Goal: Task Accomplishment & Management: Use online tool/utility

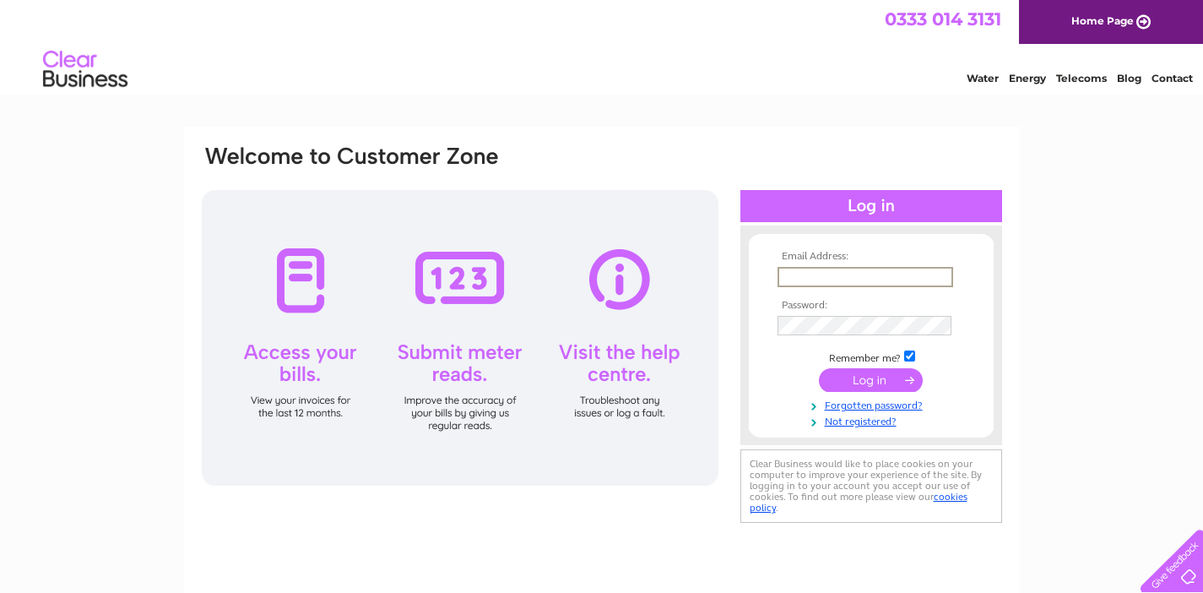
type input "[PERSON_NAME][EMAIL_ADDRESS][PERSON_NAME][DOMAIN_NAME]"
click at [871, 378] on input "submit" at bounding box center [871, 380] width 104 height 24
click at [866, 382] on input "submit" at bounding box center [871, 380] width 104 height 24
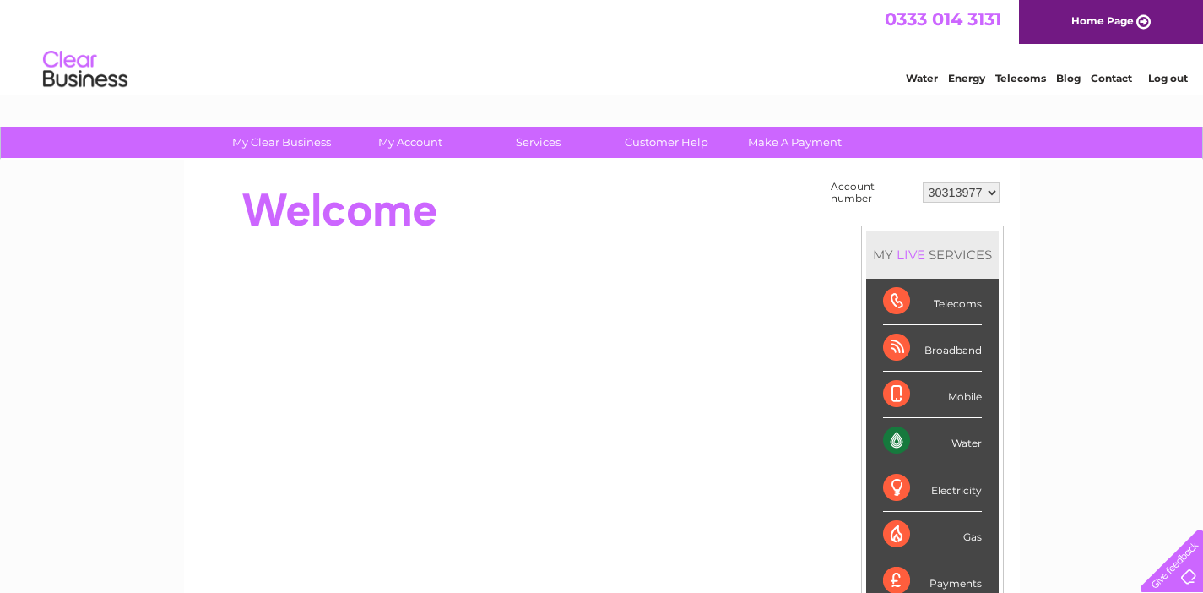
click at [895, 437] on div "Water" at bounding box center [932, 441] width 99 height 46
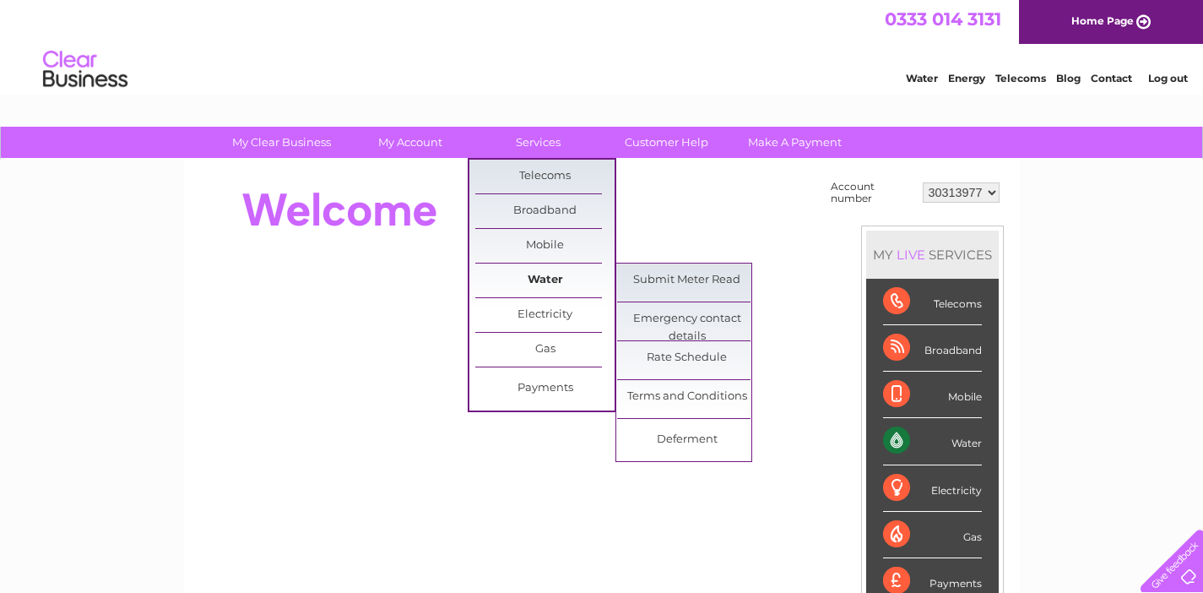
click at [535, 275] on link "Water" at bounding box center [544, 280] width 139 height 34
click at [633, 281] on link "Submit Meter Read" at bounding box center [686, 280] width 139 height 34
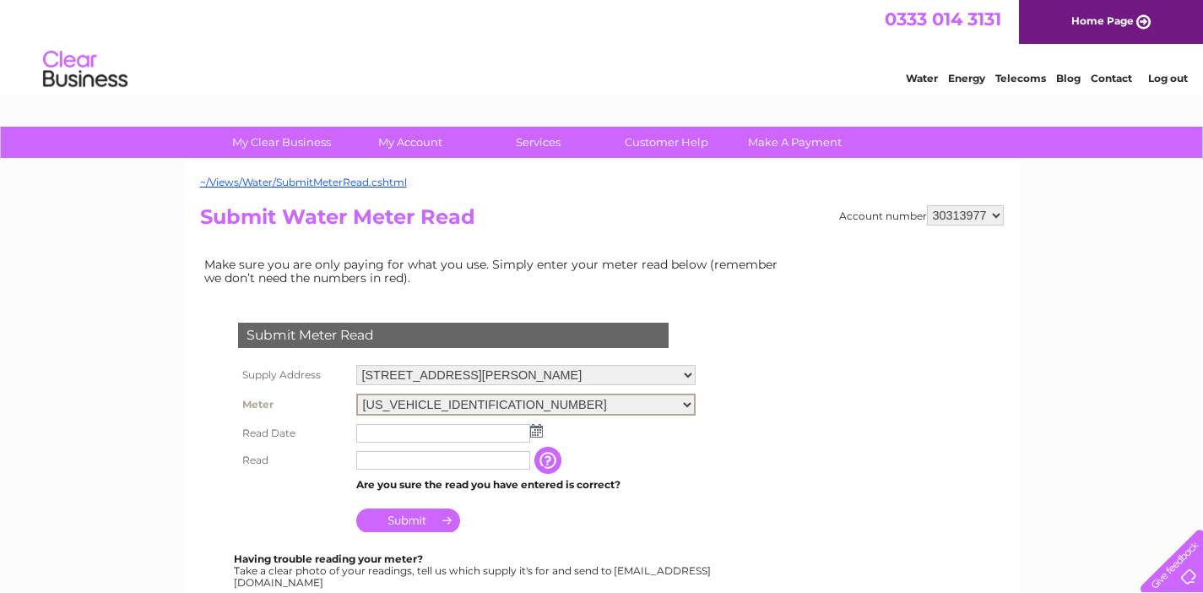
select select "406326"
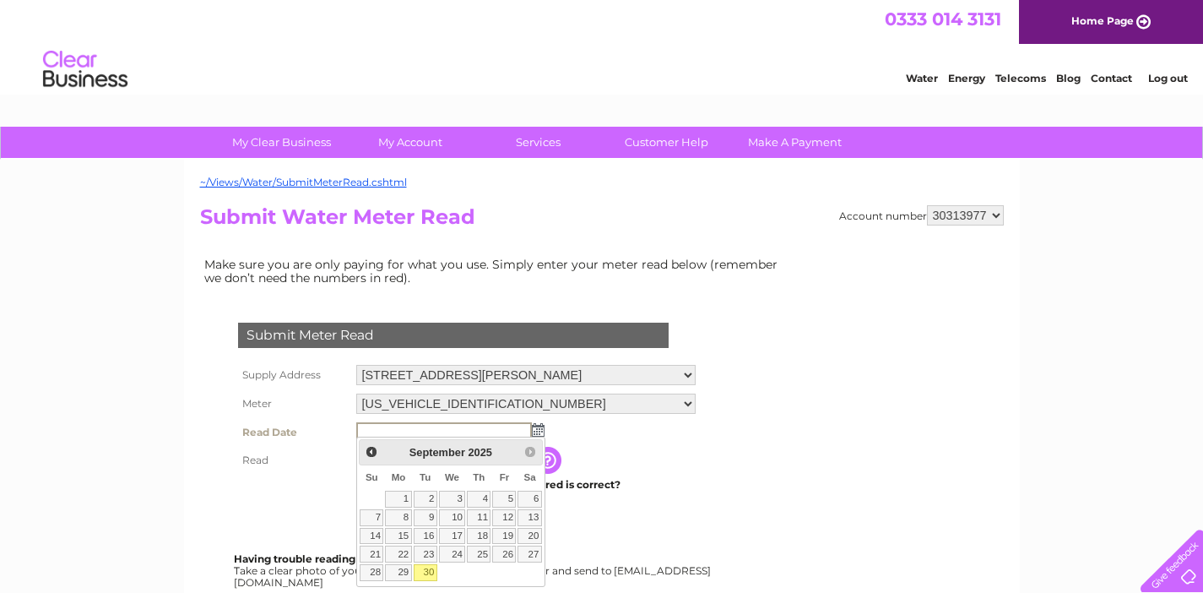
click at [611, 508] on td "Submit" at bounding box center [526, 516] width 348 height 41
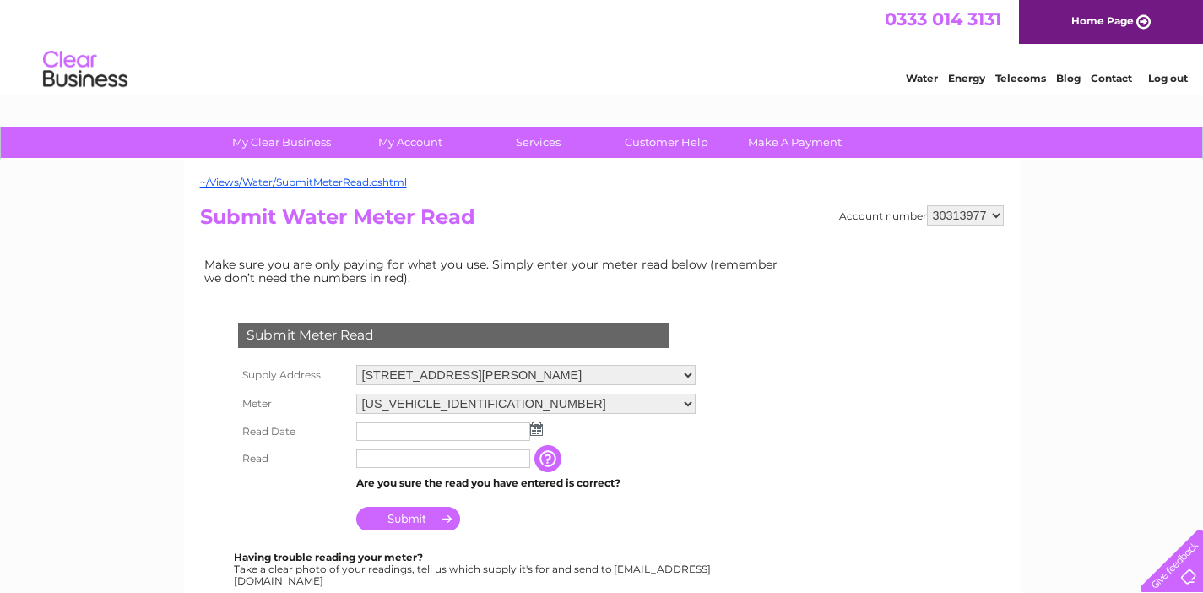
click at [536, 422] on img at bounding box center [536, 429] width 13 height 14
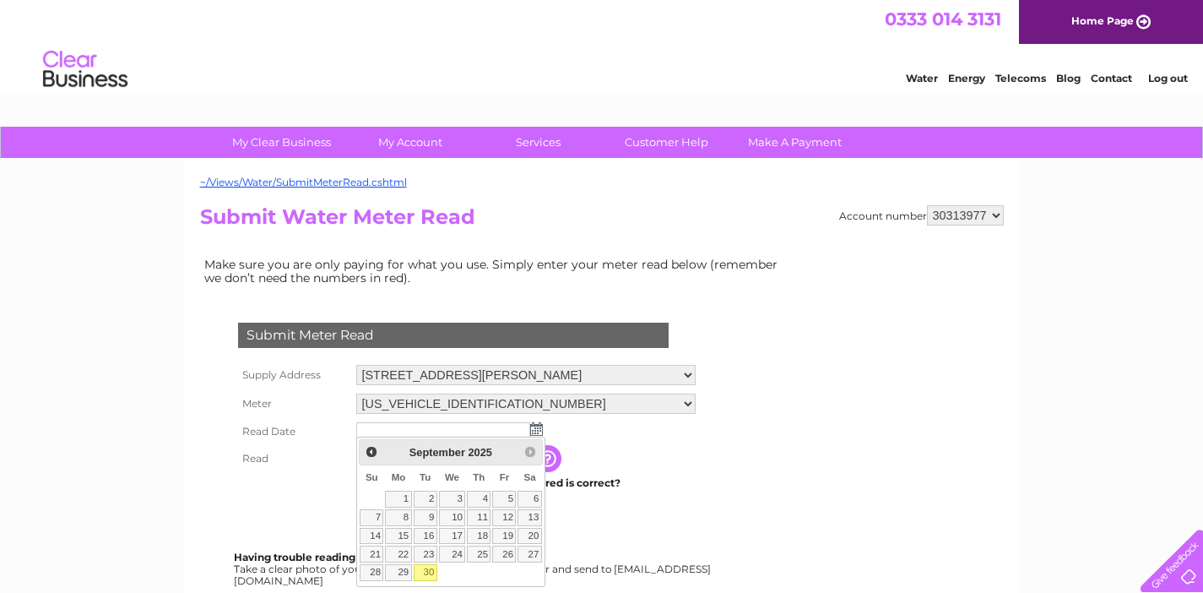
click at [426, 565] on link "30" at bounding box center [426, 572] width 24 height 17
type input "2025/09/30"
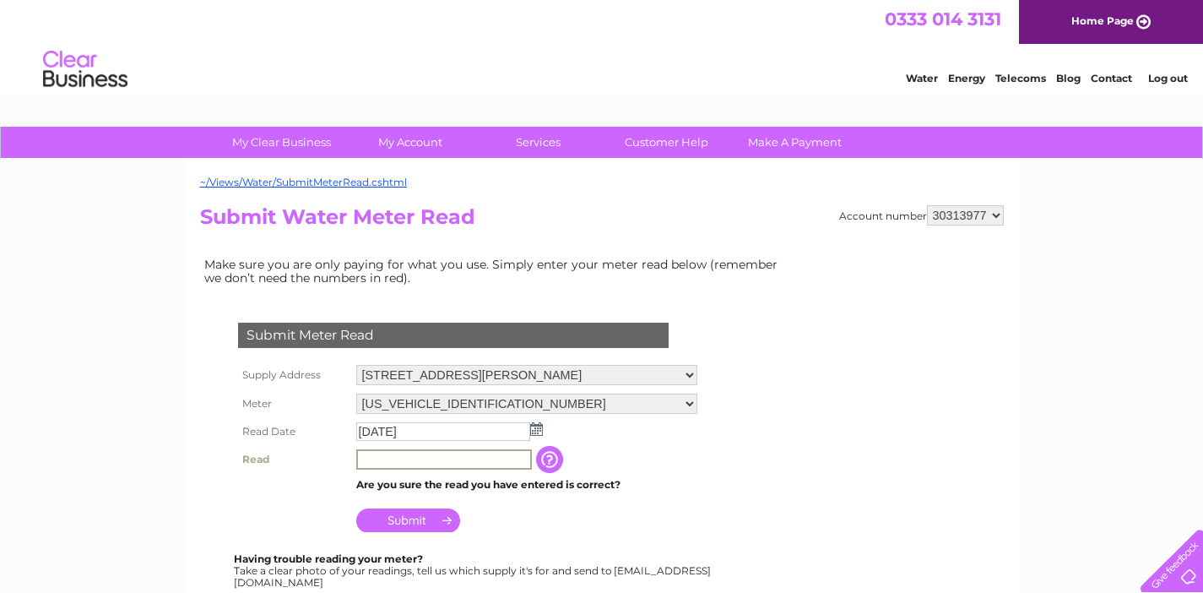
click at [412, 457] on input "text" at bounding box center [444, 459] width 176 height 20
type input "00056"
click at [424, 513] on input "Submit" at bounding box center [408, 520] width 104 height 24
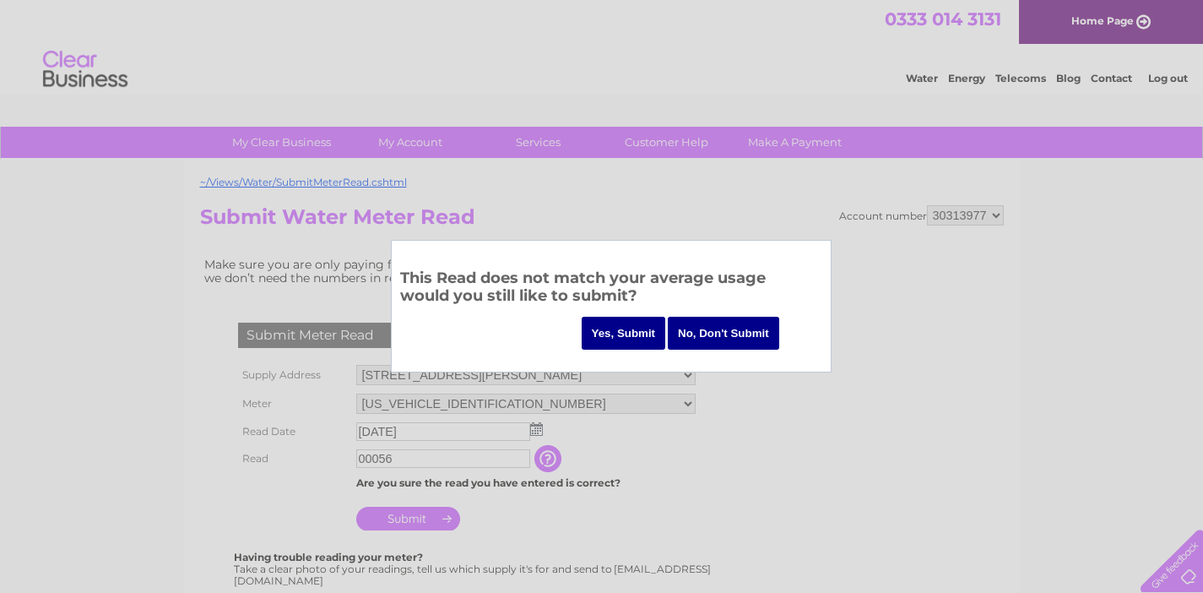
click at [615, 329] on input "Yes, Submit" at bounding box center [624, 333] width 84 height 33
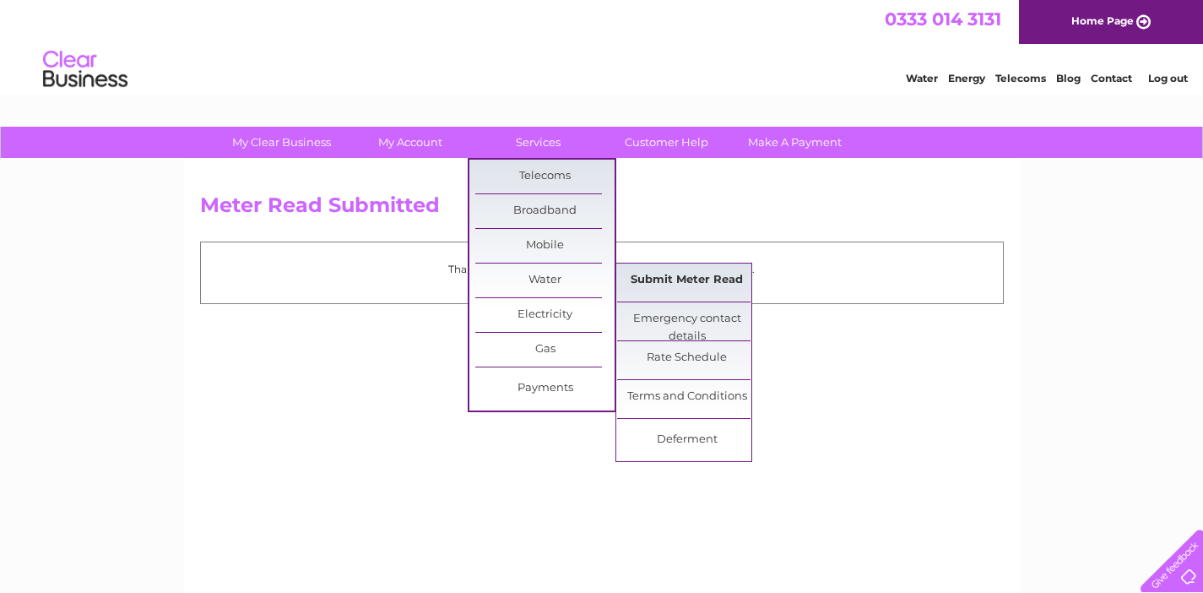
click at [654, 272] on link "Submit Meter Read" at bounding box center [686, 280] width 139 height 34
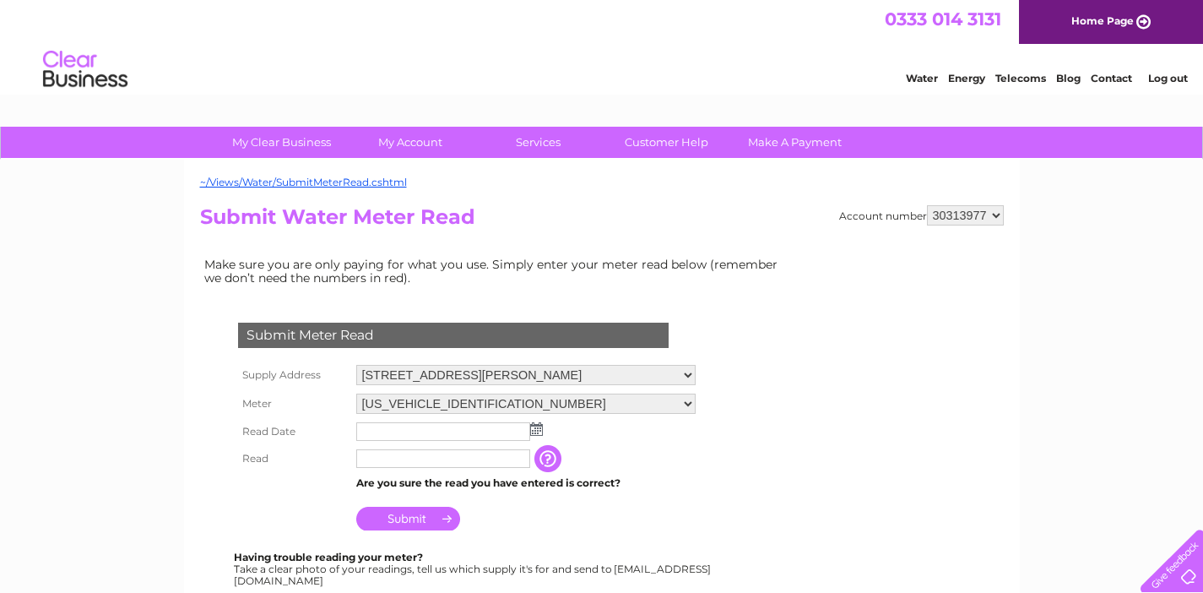
click at [538, 424] on img at bounding box center [536, 429] width 13 height 14
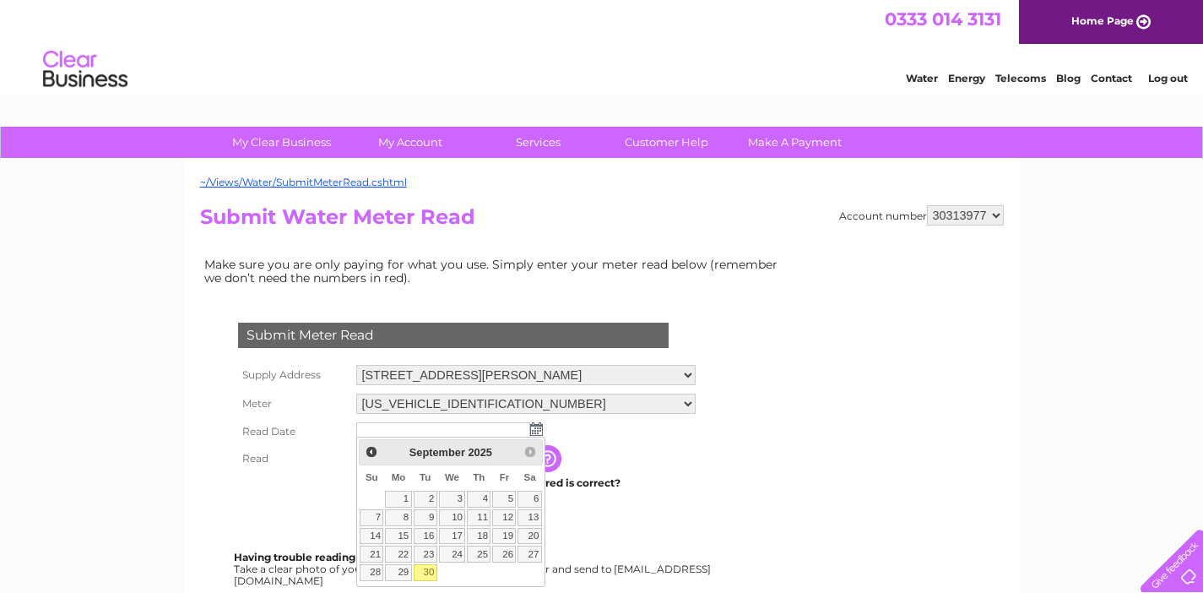
click at [426, 571] on link "30" at bounding box center [426, 572] width 24 height 17
type input "[DATE]"
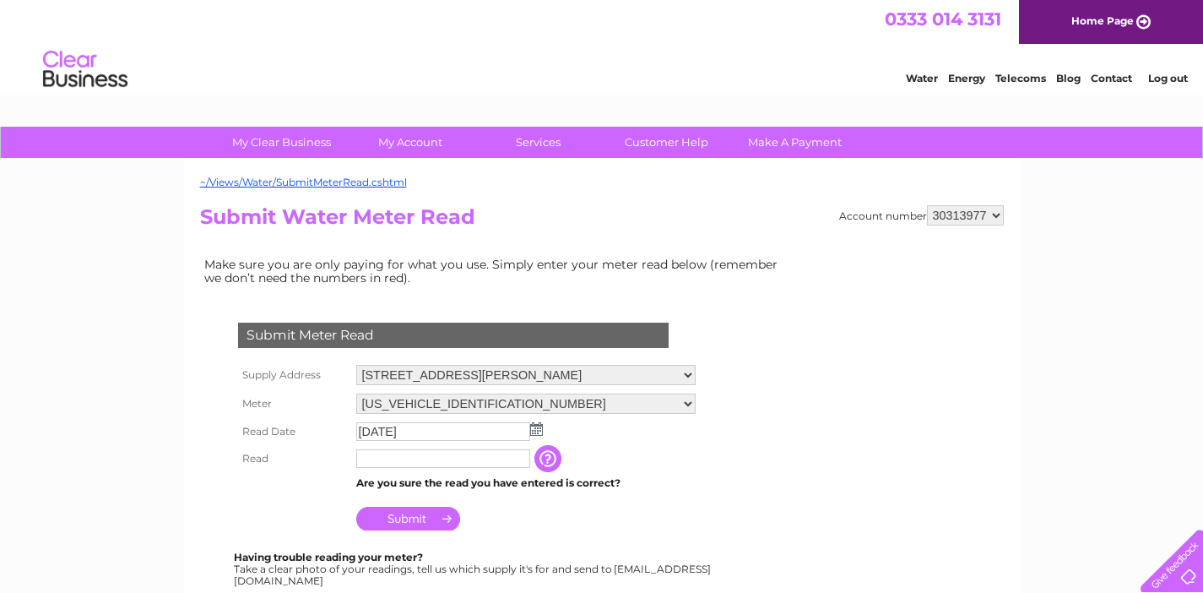
click at [421, 459] on input "text" at bounding box center [443, 458] width 174 height 19
type input "5"
type input "00059"
click at [420, 510] on input "Submit" at bounding box center [408, 520] width 104 height 24
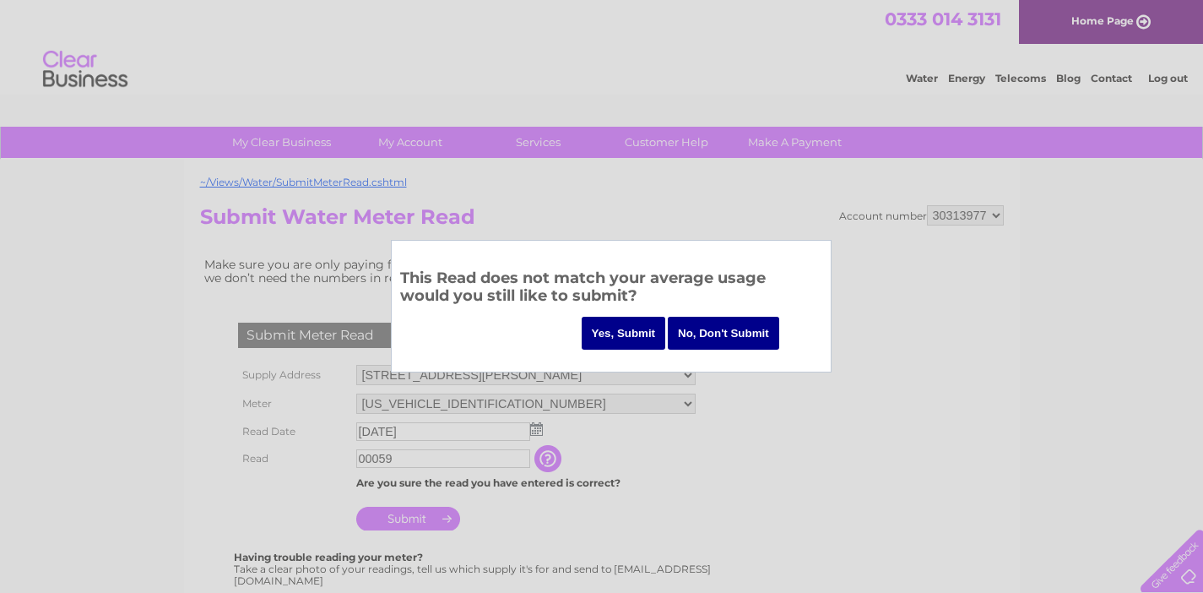
click at [613, 328] on input "Yes, Submit" at bounding box center [624, 333] width 84 height 33
